Goal: Find specific page/section: Find specific page/section

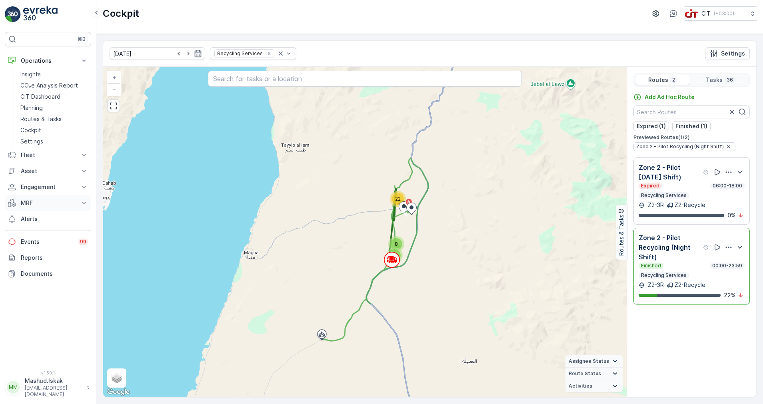
click at [32, 204] on p "MRF" at bounding box center [48, 203] width 54 height 8
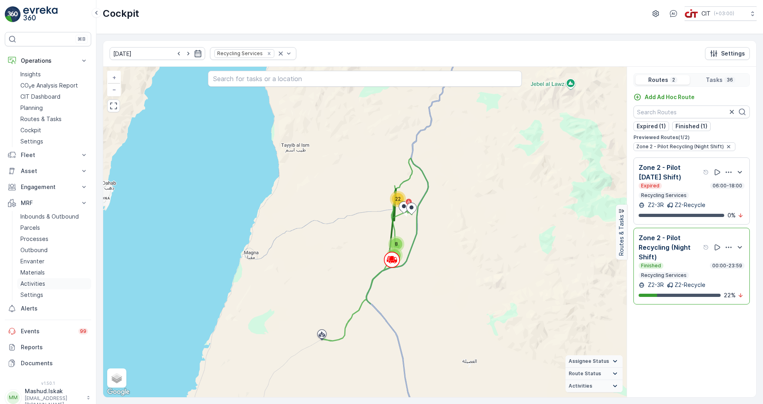
click at [37, 282] on p "Activities" at bounding box center [32, 284] width 25 height 8
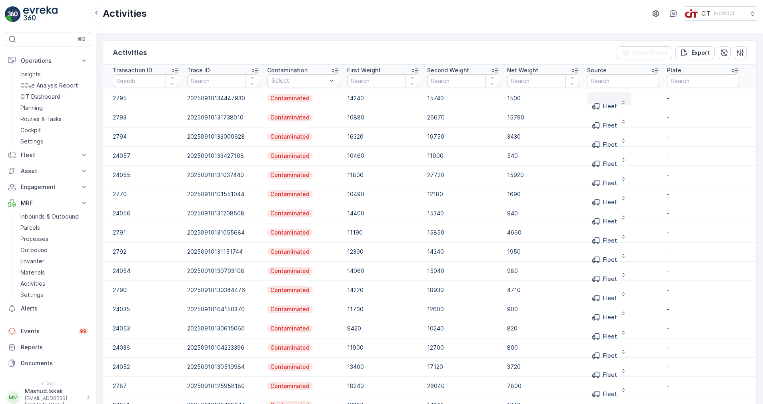
click at [622, 104] on icon "button" at bounding box center [623, 102] width 6 height 6
click at [589, 45] on div "Activities Clear Filters Export" at bounding box center [429, 53] width 653 height 24
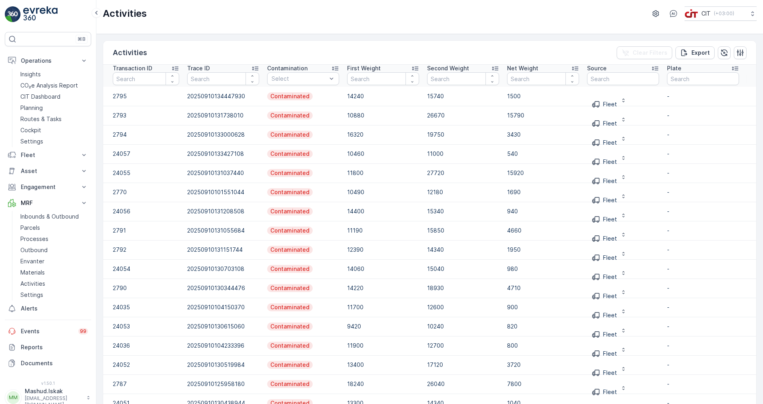
click at [737, 69] on icon at bounding box center [734, 69] width 6 height 4
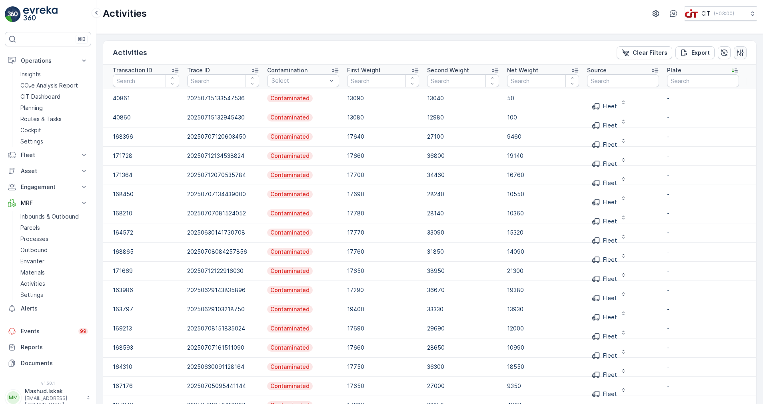
click at [737, 54] on icon "button" at bounding box center [740, 52] width 7 height 7
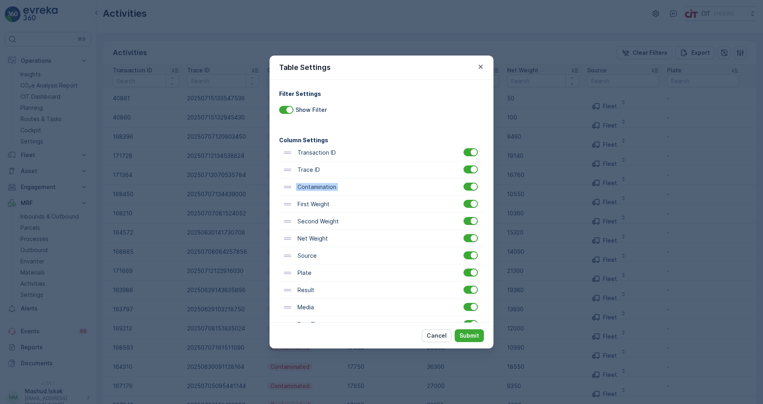
drag, startPoint x: 490, startPoint y: 162, endPoint x: 493, endPoint y: 194, distance: 32.5
click at [493, 194] on div "Table Settings Filter Settings Show Filter Column Settings Transaction ID Trace…" at bounding box center [381, 202] width 763 height 404
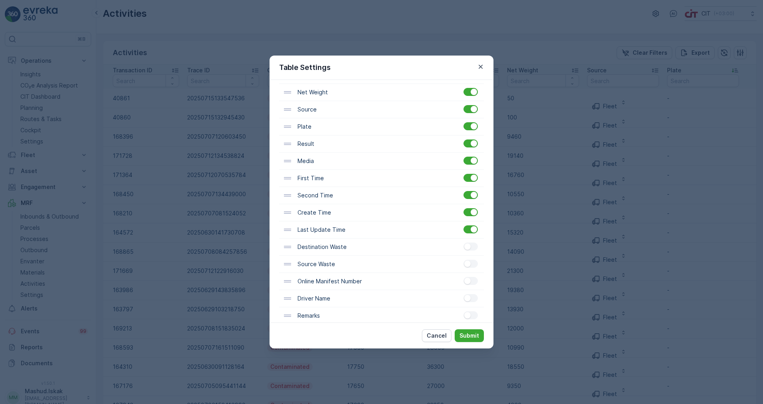
scroll to position [209, 0]
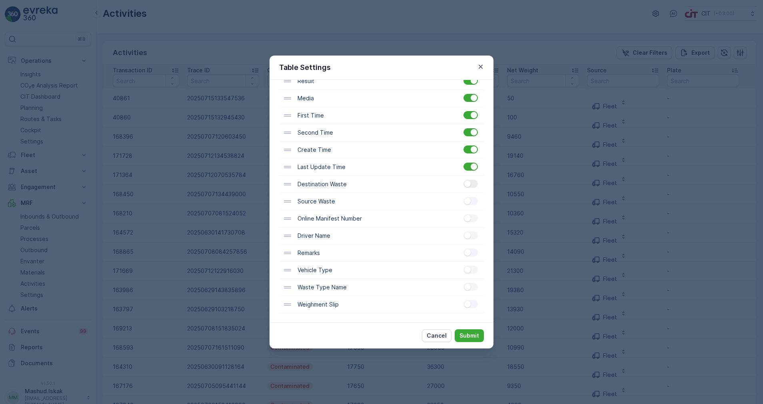
click at [473, 183] on div at bounding box center [470, 184] width 14 height 8
click at [463, 180] on input "checkbox" at bounding box center [463, 180] width 0 height 0
click at [472, 202] on div at bounding box center [470, 201] width 14 height 8
click at [463, 197] on input "checkbox" at bounding box center [463, 197] width 0 height 0
click at [473, 217] on div at bounding box center [470, 218] width 14 height 8
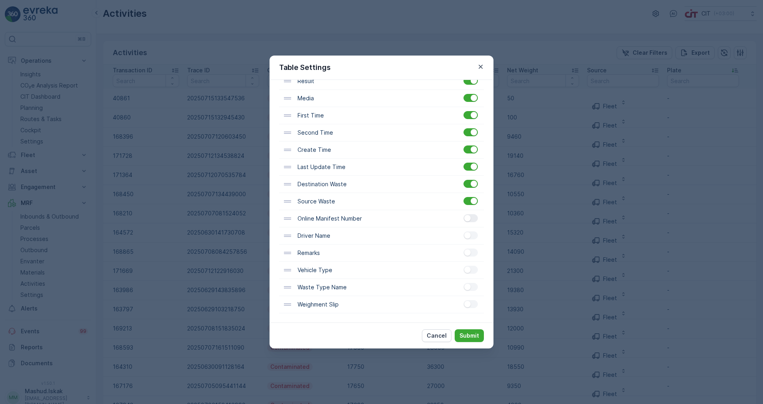
click at [463, 214] on input "checkbox" at bounding box center [463, 214] width 0 height 0
click at [471, 237] on div at bounding box center [470, 235] width 14 height 8
click at [463, 231] on input "checkbox" at bounding box center [463, 231] width 0 height 0
click at [472, 259] on div "Remarks" at bounding box center [381, 253] width 205 height 17
click at [473, 257] on div at bounding box center [471, 253] width 16 height 9
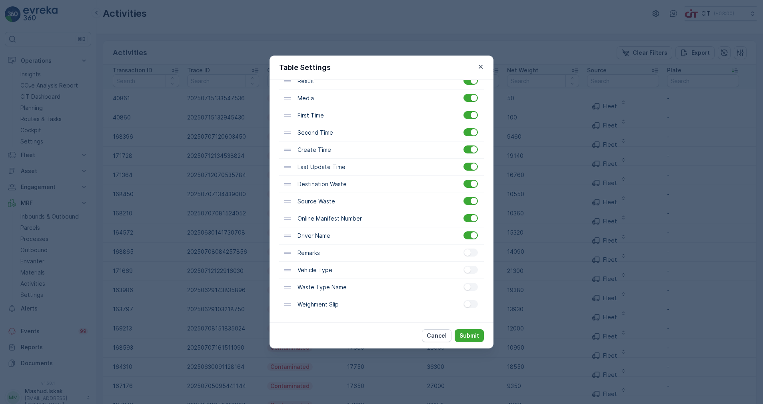
click at [475, 257] on div at bounding box center [471, 253] width 16 height 9
click at [473, 271] on div at bounding box center [470, 270] width 14 height 8
click at [463, 266] on input "checkbox" at bounding box center [463, 266] width 0 height 0
click at [475, 257] on div at bounding box center [471, 253] width 16 height 9
click at [475, 257] on div "Remarks" at bounding box center [381, 253] width 205 height 17
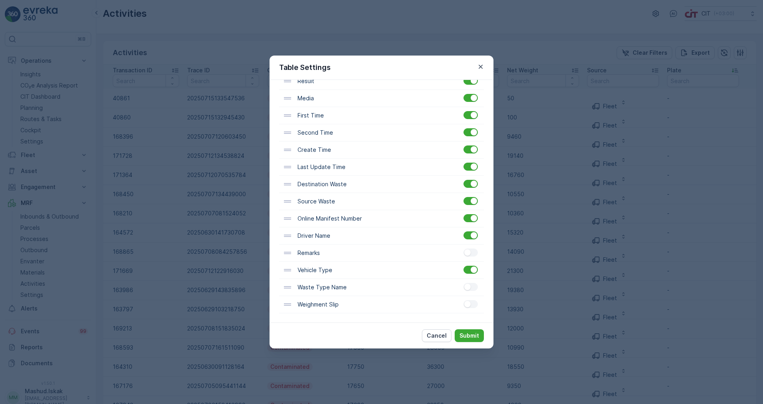
click at [475, 257] on div "Remarks" at bounding box center [381, 253] width 205 height 17
click at [475, 257] on div at bounding box center [471, 253] width 16 height 9
click at [473, 289] on div at bounding box center [470, 287] width 14 height 8
click at [463, 283] on input "checkbox" at bounding box center [463, 283] width 0 height 0
click at [472, 307] on div at bounding box center [470, 304] width 14 height 8
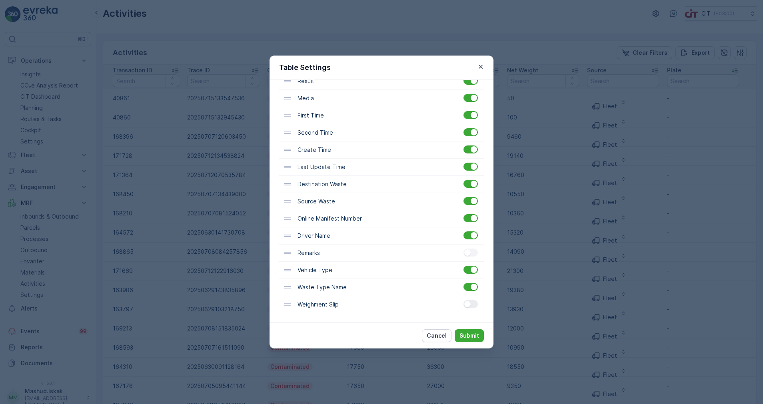
click at [463, 300] on input "checkbox" at bounding box center [463, 300] width 0 height 0
click at [474, 255] on div at bounding box center [470, 253] width 14 height 8
click at [463, 249] on input "checkbox" at bounding box center [463, 249] width 0 height 0
drag, startPoint x: 493, startPoint y: 243, endPoint x: 493, endPoint y: 221, distance: 22.0
click at [493, 221] on div "Table Settings Filter Settings Show Filter Column Settings Transaction ID Trace…" at bounding box center [381, 202] width 763 height 404
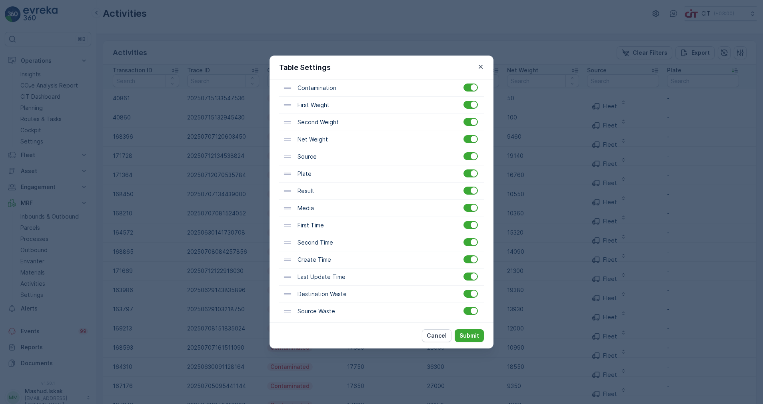
scroll to position [0, 0]
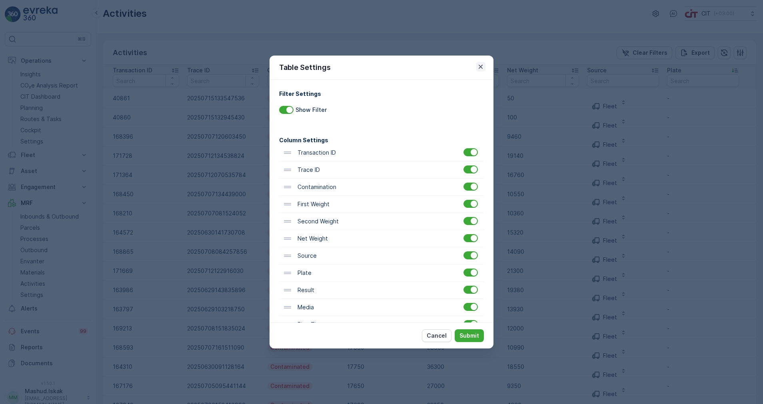
click at [480, 66] on icon "button" at bounding box center [480, 67] width 8 height 8
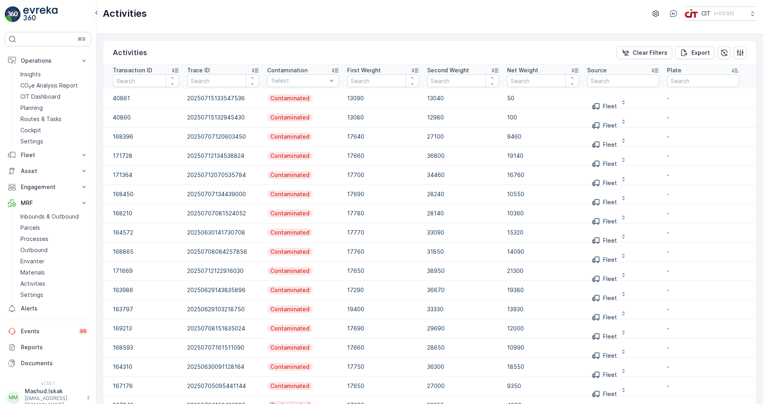
click at [398, 48] on div "Activities Clear Filters Export" at bounding box center [429, 53] width 653 height 24
click at [561, 50] on div "Activities Clear Filters Export" at bounding box center [429, 53] width 653 height 24
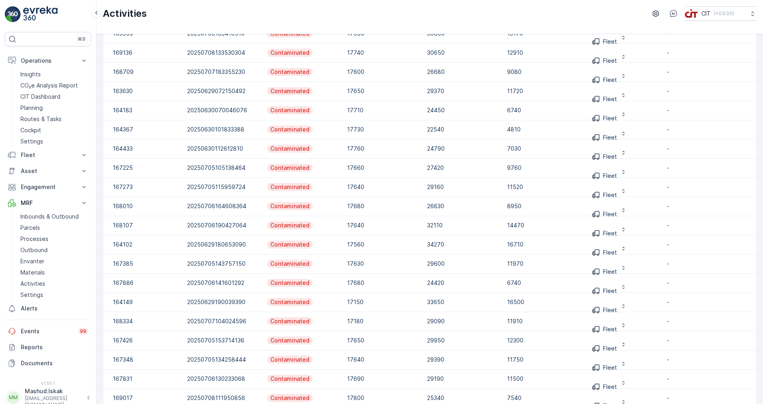
scroll to position [678, 0]
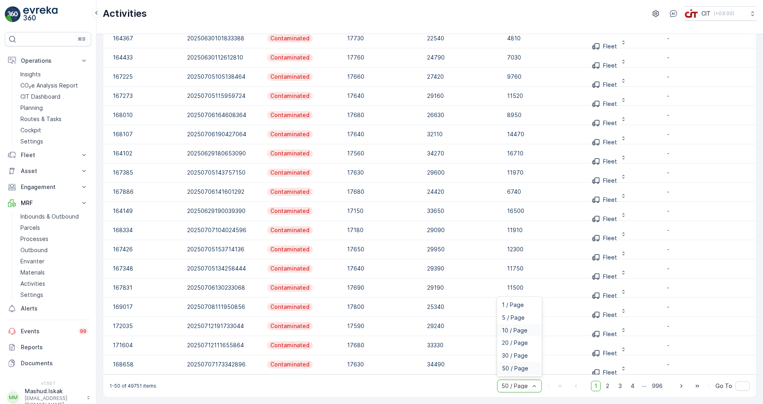
click at [514, 329] on span "10 / Page" at bounding box center [515, 330] width 26 height 6
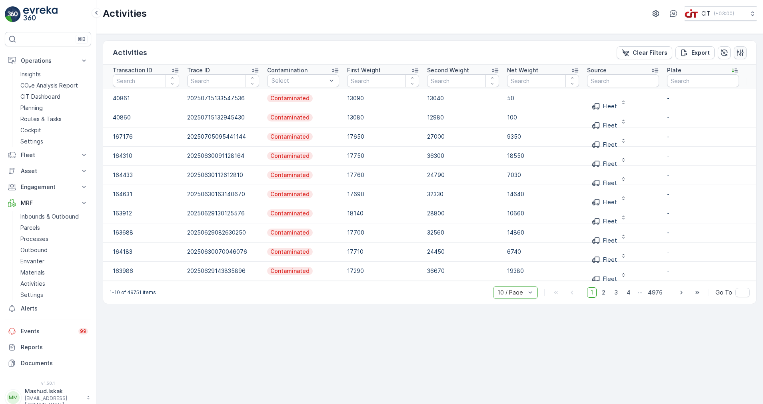
click at [741, 52] on icon "button" at bounding box center [740, 53] width 8 height 8
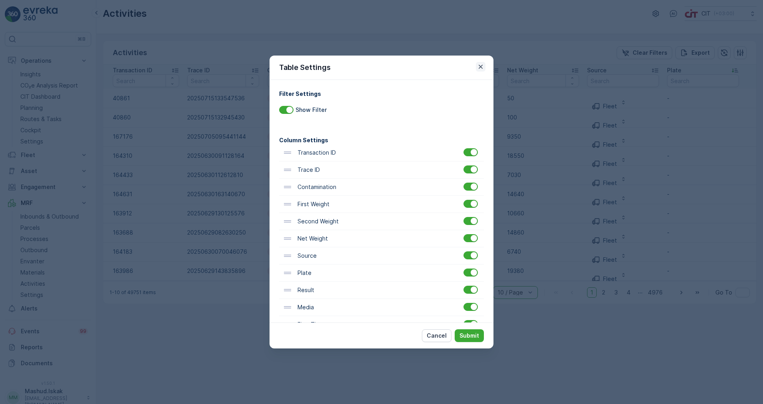
click at [479, 64] on icon "button" at bounding box center [480, 67] width 8 height 8
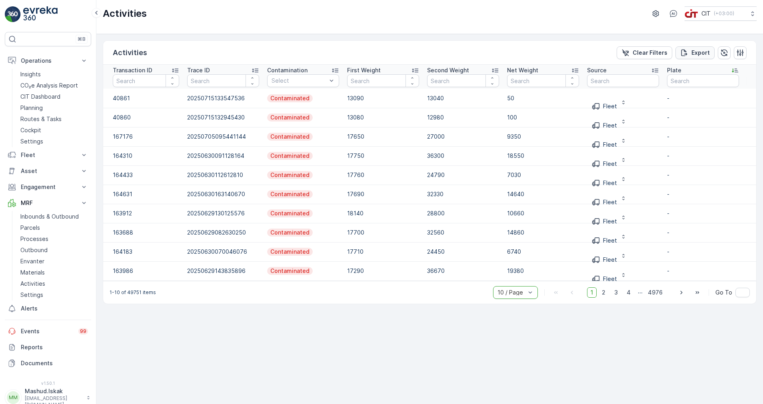
click at [689, 51] on div "Export" at bounding box center [695, 53] width 30 height 8
click at [661, 43] on span "reports" at bounding box center [698, 43] width 94 height 8
click at [26, 128] on p "Cockpit" at bounding box center [30, 130] width 21 height 8
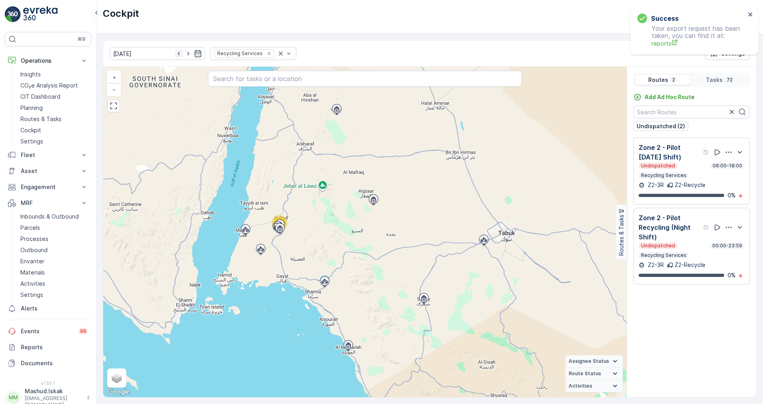
click at [175, 53] on icon "button" at bounding box center [179, 54] width 8 height 8
drag, startPoint x: 169, startPoint y: 53, endPoint x: 313, endPoint y: 24, distance: 147.1
click at [313, 21] on div "Cockpit CIT ( +03:00 )" at bounding box center [429, 17] width 666 height 34
click at [175, 52] on icon "button" at bounding box center [179, 54] width 8 height 8
drag, startPoint x: 168, startPoint y: 52, endPoint x: 353, endPoint y: 43, distance: 185.7
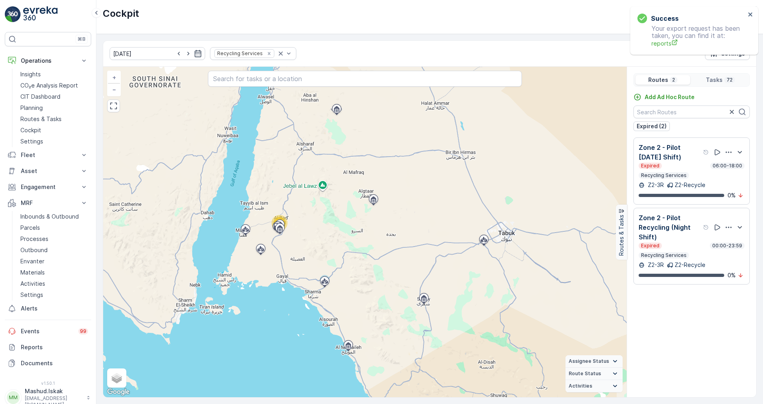
click at [353, 43] on div "08.09.2025 Recycling Services Settings" at bounding box center [429, 54] width 653 height 26
click at [175, 54] on icon "button" at bounding box center [179, 54] width 8 height 8
click at [175, 55] on icon "button" at bounding box center [179, 54] width 8 height 8
click at [175, 54] on icon "button" at bounding box center [179, 54] width 8 height 8
click at [175, 52] on icon "button" at bounding box center [179, 54] width 8 height 8
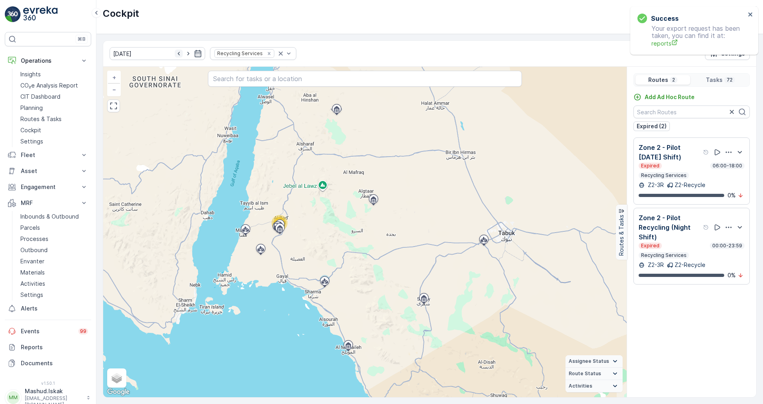
click at [175, 53] on icon "button" at bounding box center [179, 54] width 8 height 8
click at [175, 56] on icon "button" at bounding box center [179, 54] width 8 height 8
click at [194, 54] on icon "button" at bounding box center [198, 54] width 8 height 8
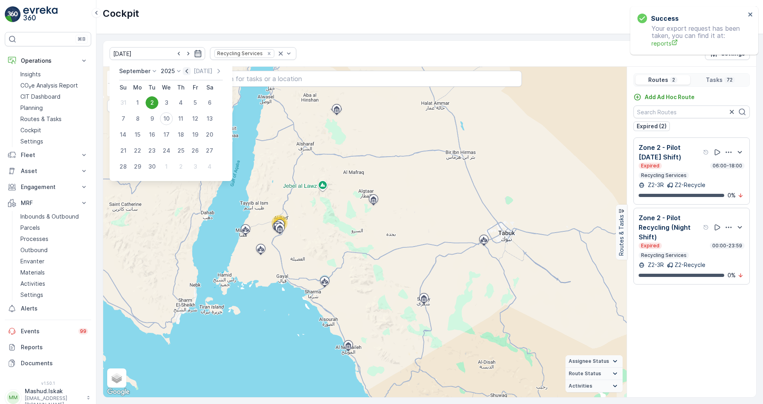
click at [183, 70] on icon "button" at bounding box center [187, 71] width 8 height 8
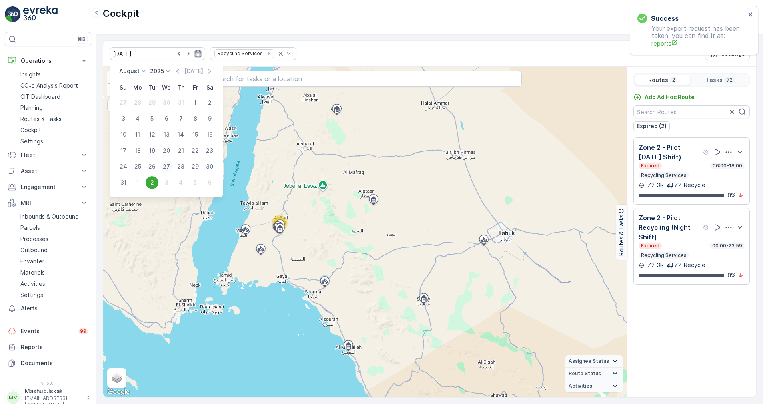
click at [168, 166] on div "27" at bounding box center [166, 166] width 13 height 13
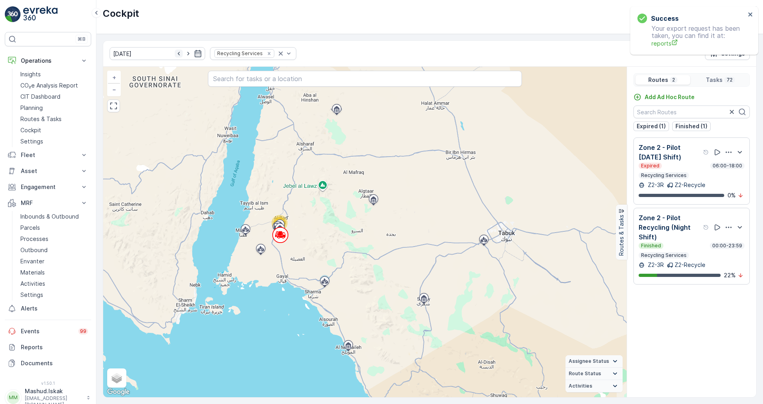
click at [175, 54] on icon "button" at bounding box center [179, 54] width 8 height 8
click at [177, 53] on icon "button" at bounding box center [178, 54] width 2 height 4
click at [177, 54] on icon "button" at bounding box center [178, 54] width 2 height 4
click at [175, 53] on icon "button" at bounding box center [179, 54] width 8 height 8
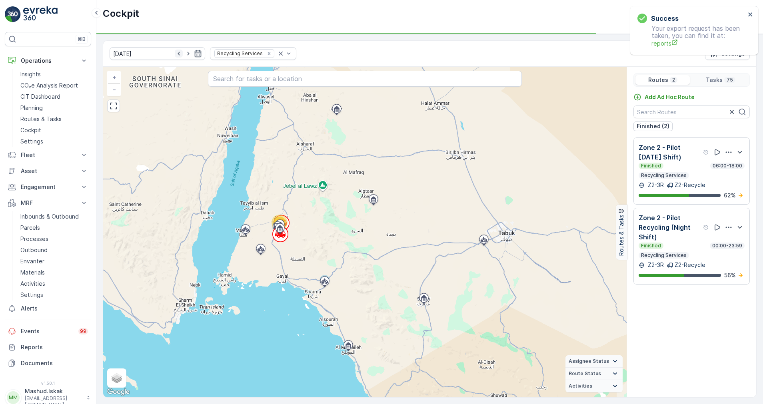
click at [177, 55] on icon "button" at bounding box center [178, 54] width 2 height 4
click at [187, 53] on icon "button" at bounding box center [188, 54] width 2 height 4
click at [184, 55] on icon "button" at bounding box center [188, 54] width 8 height 8
click at [184, 52] on icon "button" at bounding box center [188, 54] width 8 height 8
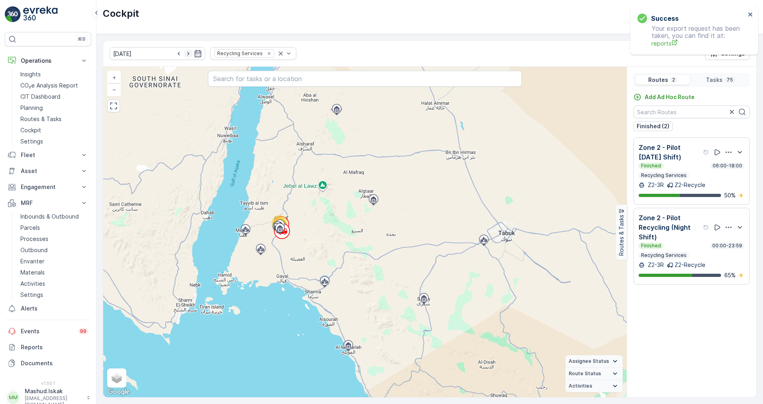
type input "25.08.2025"
click at [657, 162] on p "Zone 2 - Pilot Recycling (Day Shift)" at bounding box center [669, 152] width 63 height 19
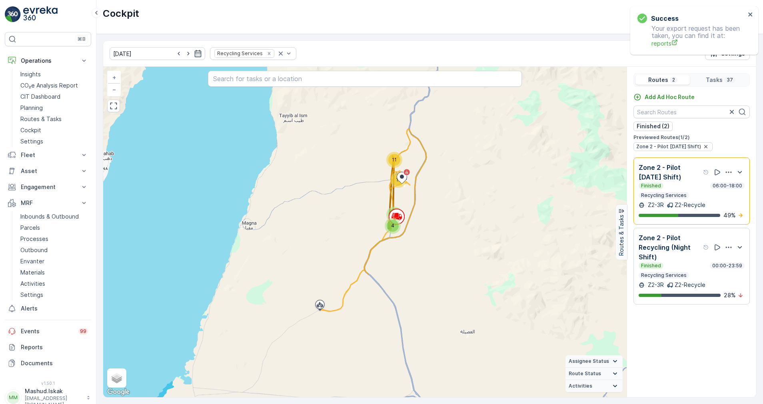
click at [730, 174] on icon "button" at bounding box center [728, 172] width 8 height 8
click at [730, 176] on icon "button" at bounding box center [728, 172] width 8 height 8
click at [731, 183] on span "See More Details" at bounding box center [729, 179] width 46 height 8
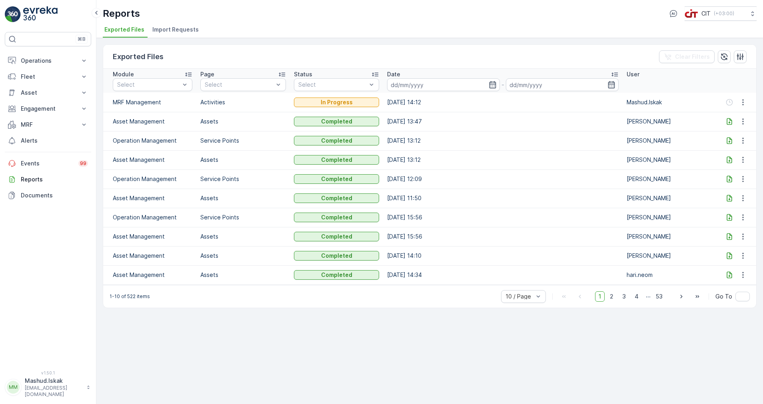
click at [592, 232] on td "[DATE] 15:56" at bounding box center [502, 236] width 239 height 19
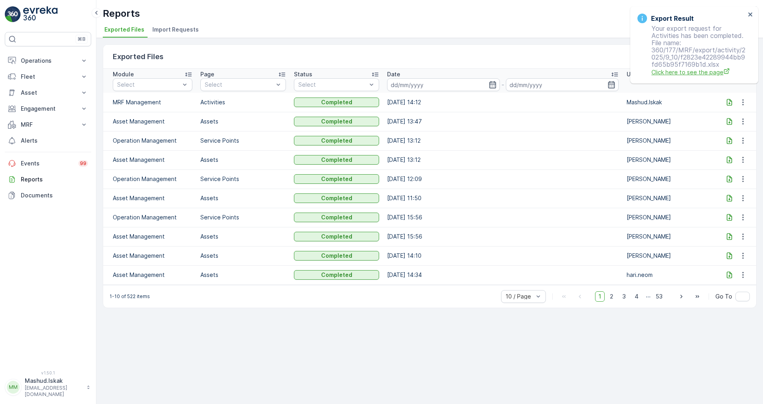
click at [693, 71] on span "Click here to see the page" at bounding box center [698, 72] width 94 height 8
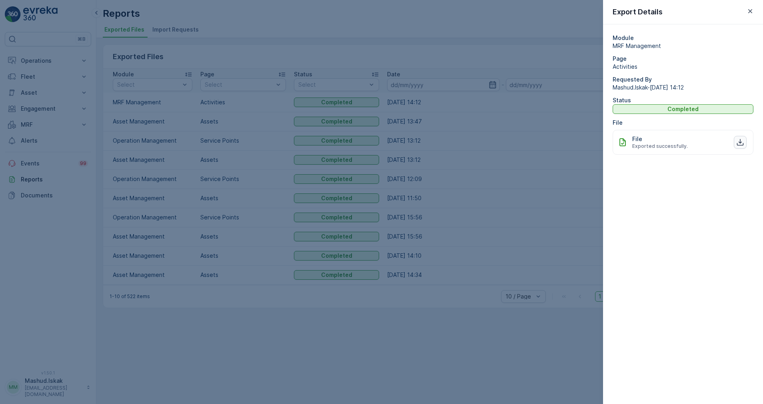
click at [738, 140] on icon "button" at bounding box center [740, 142] width 8 height 8
click at [510, 223] on div at bounding box center [381, 202] width 763 height 404
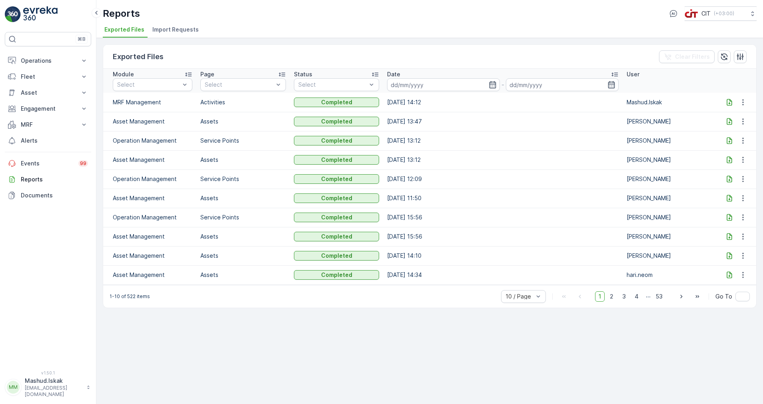
click at [728, 103] on icon at bounding box center [728, 102] width 5 height 7
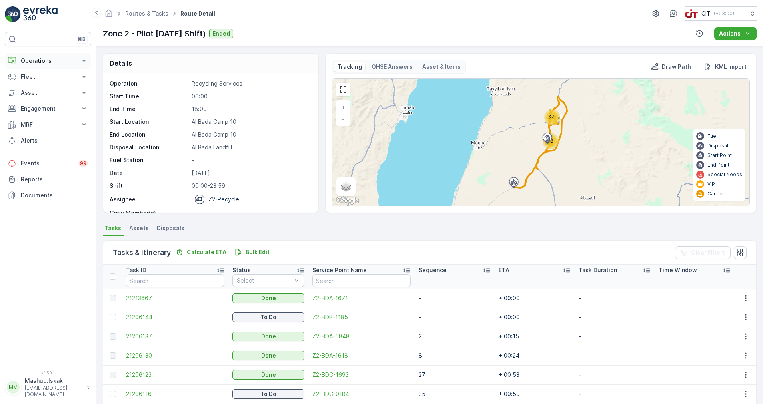
click at [30, 63] on p "Operations" at bounding box center [48, 61] width 54 height 8
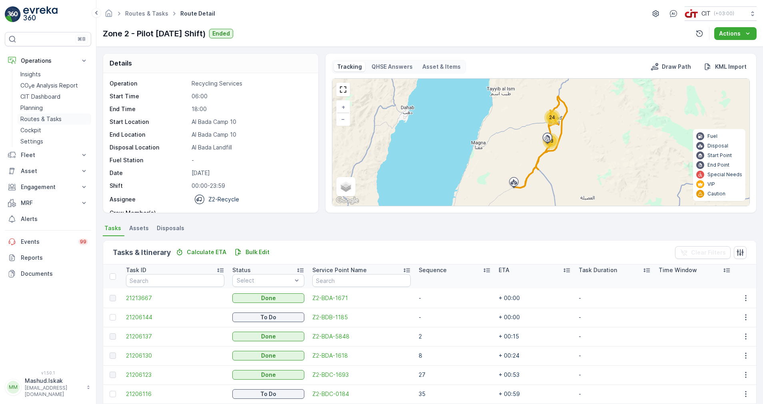
click at [46, 115] on p "Routes & Tasks" at bounding box center [40, 119] width 41 height 8
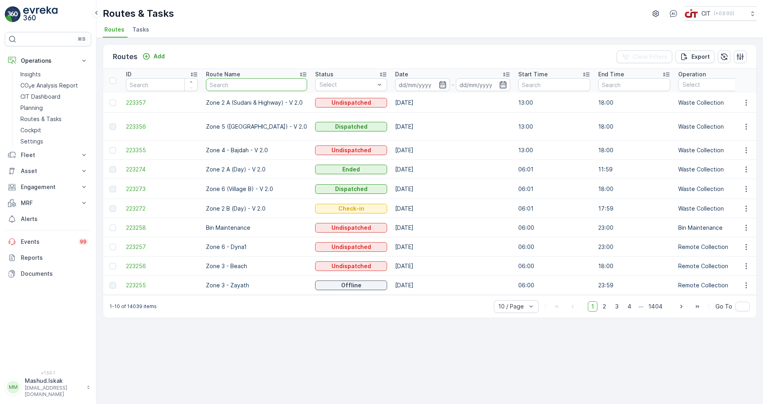
click at [247, 86] on input "text" at bounding box center [256, 84] width 101 height 13
type input "recyc"
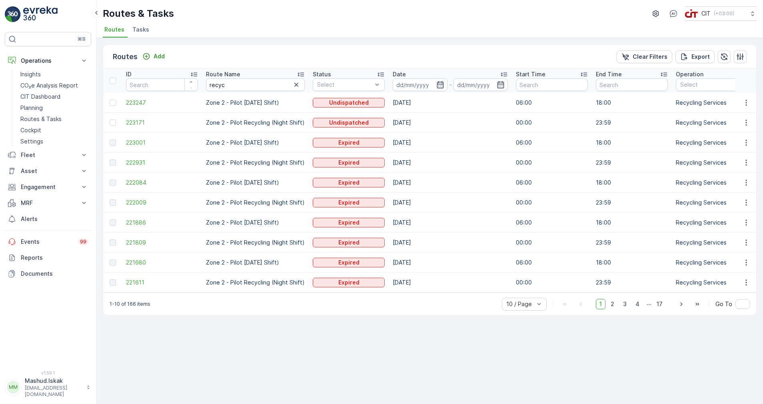
click at [355, 55] on div "Routes Add Clear Filters Export" at bounding box center [429, 57] width 653 height 24
click at [519, 264] on span "20 / Page" at bounding box center [519, 261] width 26 height 6
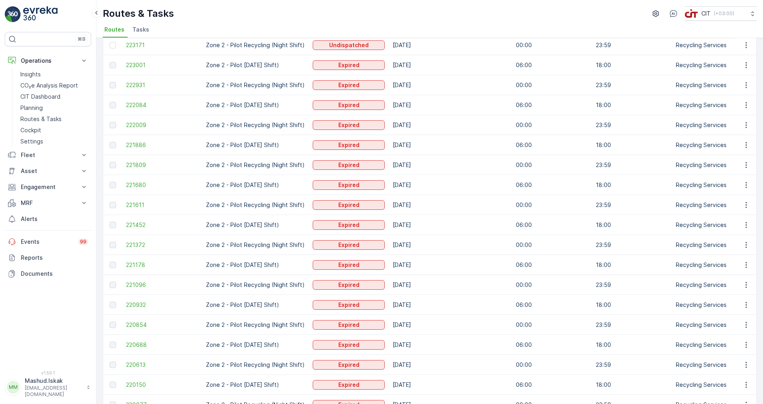
scroll to position [122, 0]
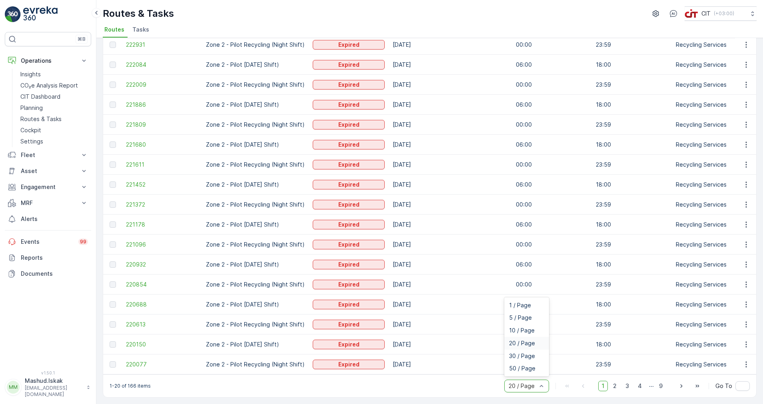
click at [528, 389] on div at bounding box center [523, 386] width 30 height 6
click at [520, 357] on span "30 / Page" at bounding box center [522, 356] width 26 height 6
click at [140, 361] on span "218418" at bounding box center [162, 365] width 72 height 8
